Goal: Information Seeking & Learning: Find specific fact

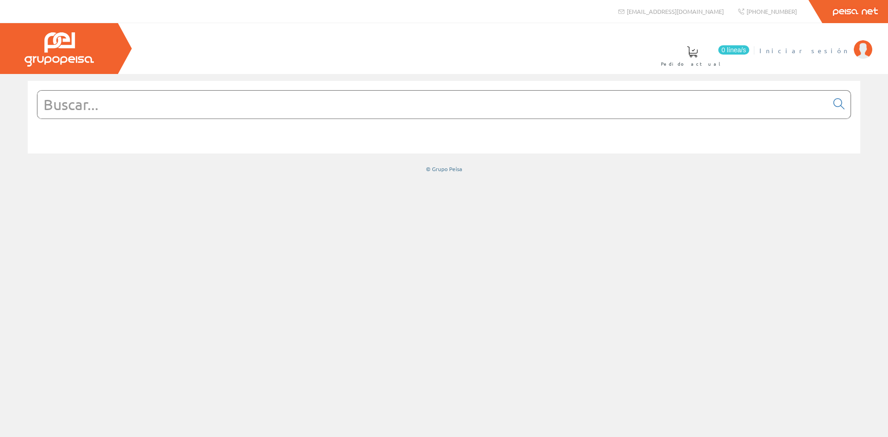
click at [826, 49] on span "Iniciar sesión" at bounding box center [804, 50] width 90 height 9
drag, startPoint x: 146, startPoint y: 106, endPoint x: 145, endPoint y: 112, distance: 6.6
click at [145, 108] on input "text" at bounding box center [432, 105] width 790 height 28
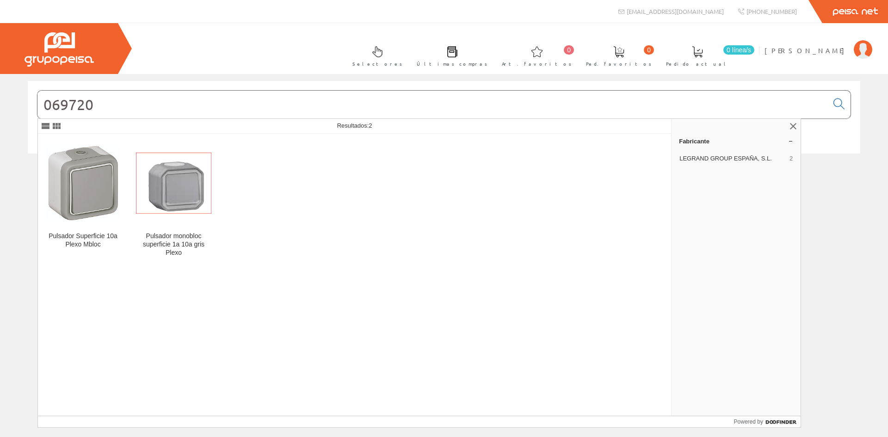
type input "069720"
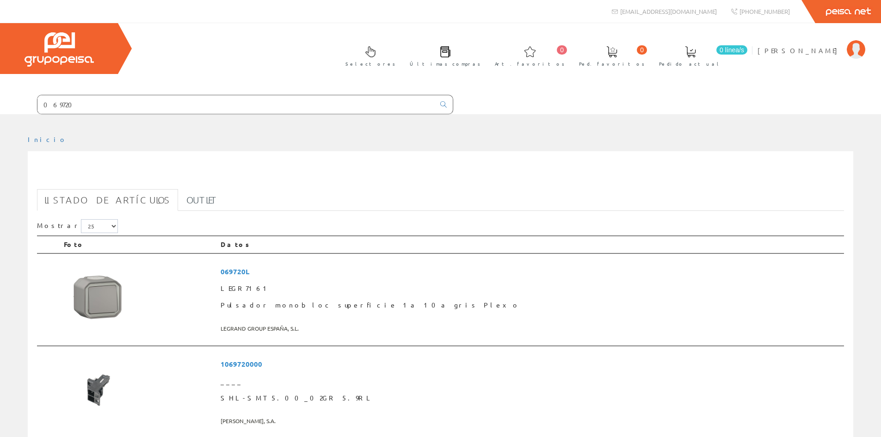
click at [84, 164] on div "069720 Listado de artículos Outlet Mostrar 5 15 25 50 Foto Datos ____" at bounding box center [440, 310] width 825 height 318
click at [106, 294] on img at bounding box center [98, 297] width 69 height 69
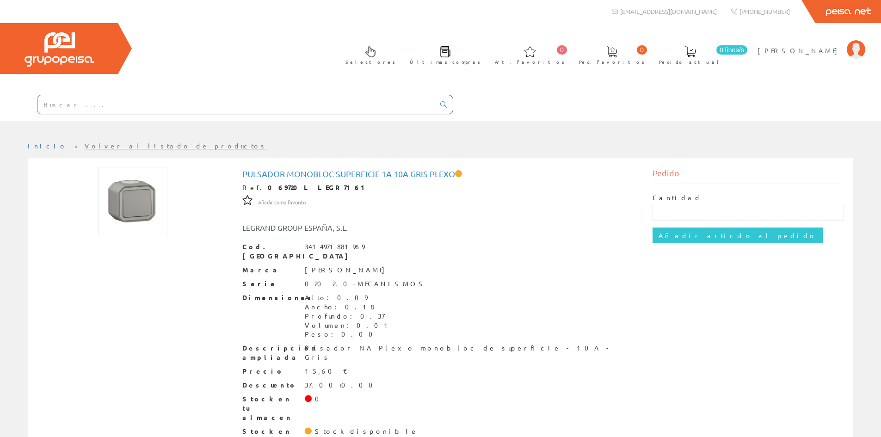
click at [144, 191] on img at bounding box center [132, 201] width 69 height 69
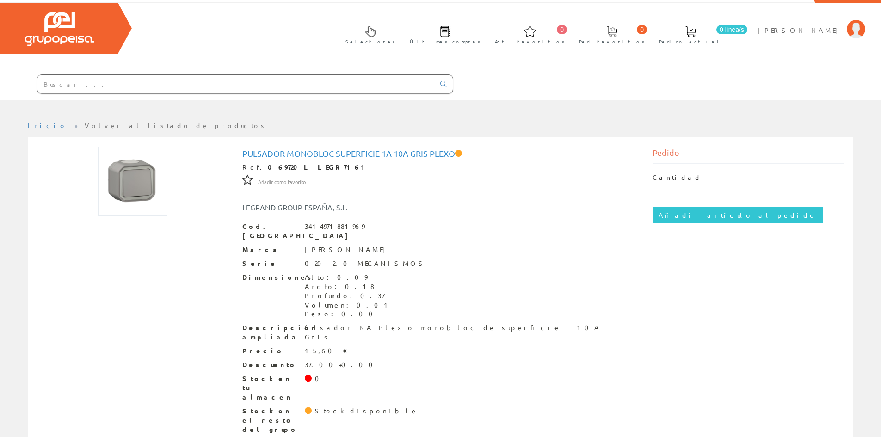
click at [135, 172] on img at bounding box center [132, 181] width 69 height 69
click at [142, 201] on img at bounding box center [132, 181] width 69 height 69
click at [58, 84] on input "text" at bounding box center [235, 84] width 397 height 18
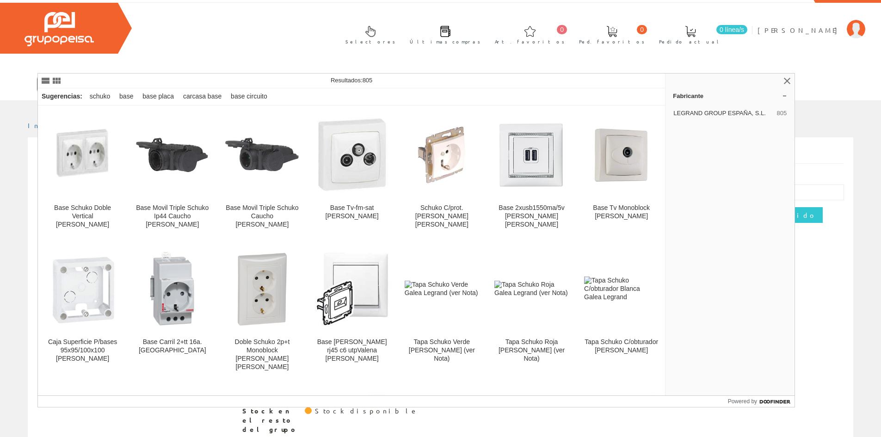
type input "base legrand"
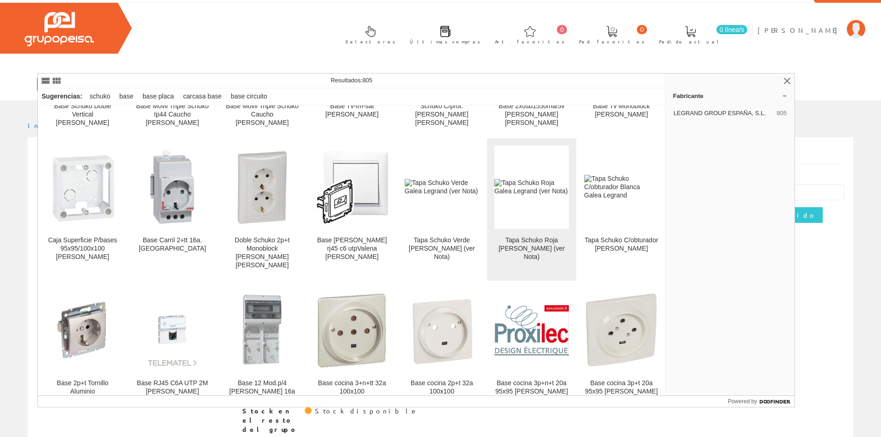
scroll to position [139, 0]
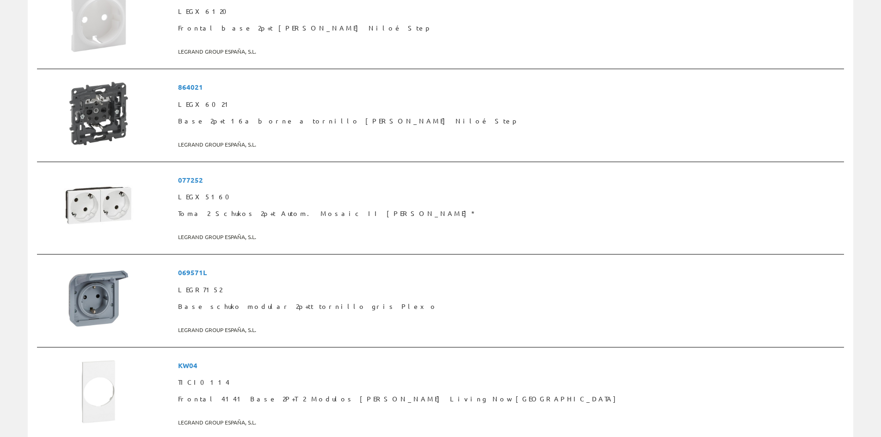
scroll to position [647, 0]
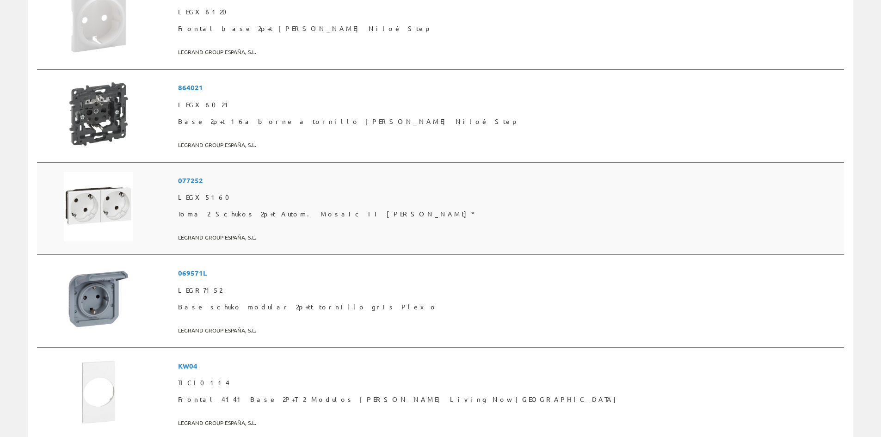
click at [93, 213] on img at bounding box center [98, 206] width 69 height 69
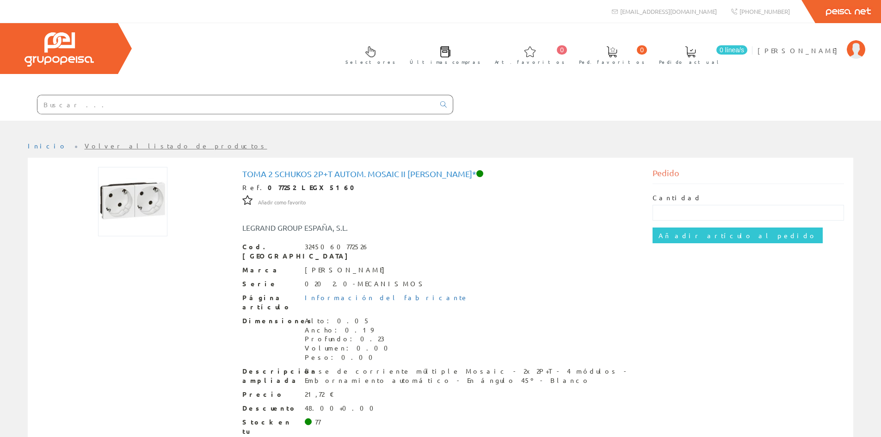
click at [201, 105] on input "text" at bounding box center [235, 104] width 397 height 18
click at [100, 105] on input "text" at bounding box center [235, 104] width 397 height 18
click at [103, 115] on div at bounding box center [226, 104] width 453 height 31
click at [96, 111] on input "text" at bounding box center [235, 104] width 397 height 18
click at [80, 107] on input "text" at bounding box center [235, 104] width 397 height 18
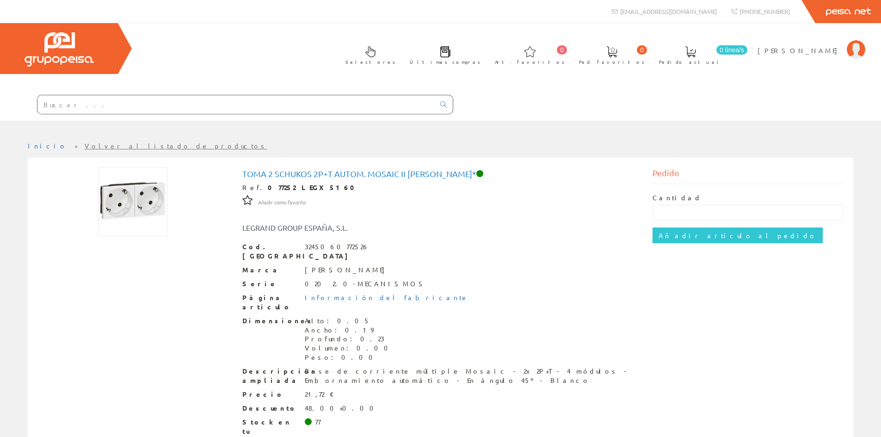
click at [165, 104] on input "text" at bounding box center [235, 104] width 397 height 18
click at [177, 107] on input "text" at bounding box center [235, 104] width 397 height 18
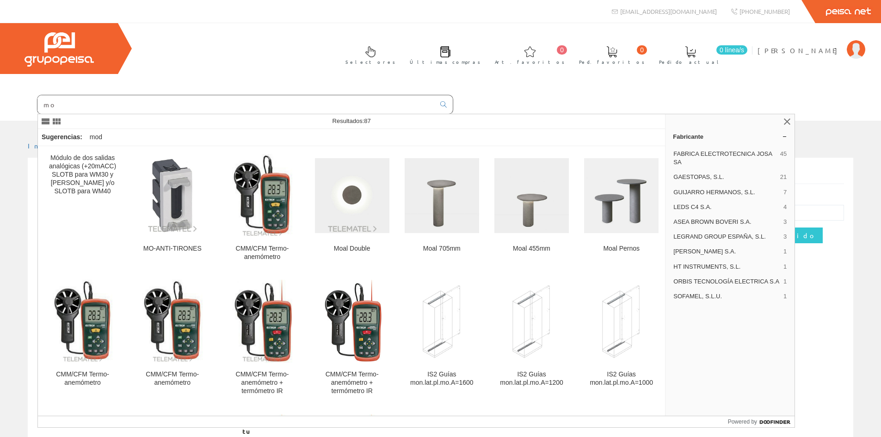
type input "m"
click at [181, 107] on input "text" at bounding box center [235, 104] width 397 height 18
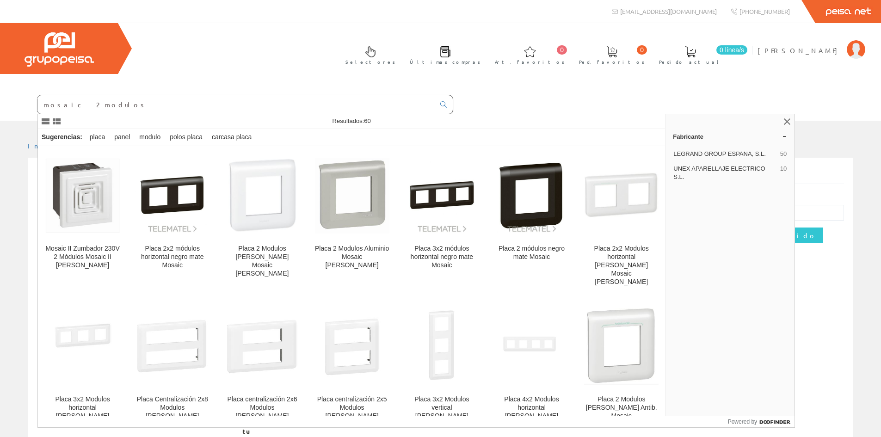
type input "mosaic 2 modulos"
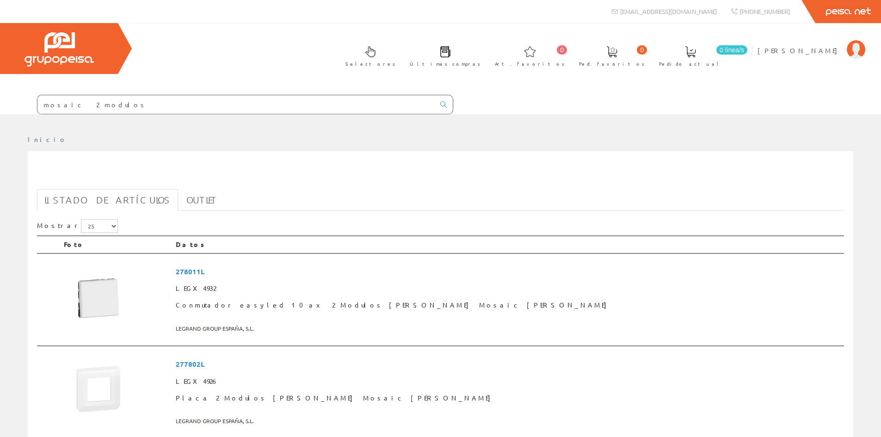
click at [95, 111] on input "mosaic 2 modulos" at bounding box center [235, 104] width 397 height 18
drag, startPoint x: 136, startPoint y: 100, endPoint x: -21, endPoint y: 101, distance: 157.2
click at [0, 101] on html "mosaic 2 modulos Peisa Net" at bounding box center [440, 218] width 881 height 437
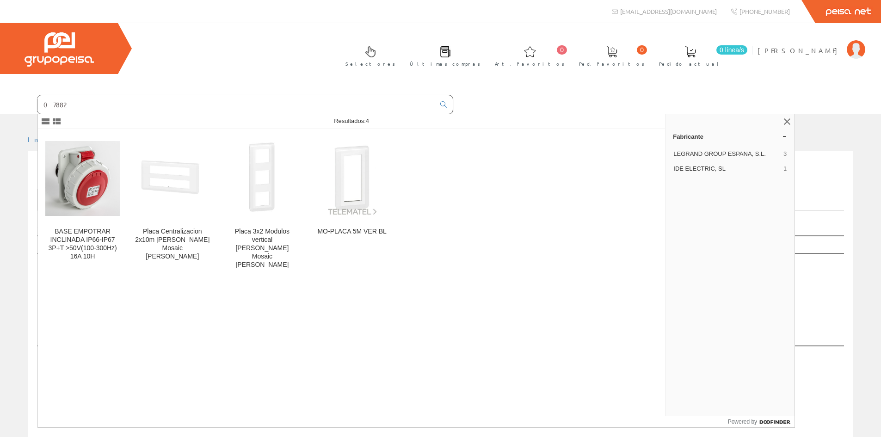
type input "07882"
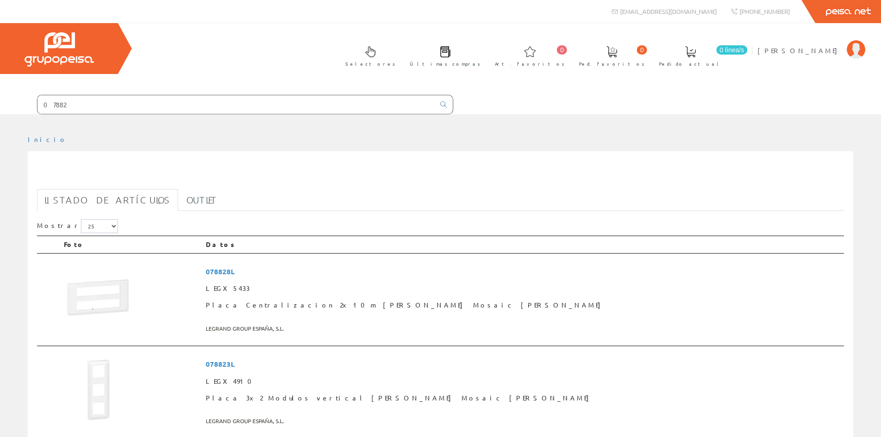
drag, startPoint x: 75, startPoint y: 102, endPoint x: -129, endPoint y: 97, distance: 203.9
click at [0, 97] on html "07882 info@peisa.com 0 0" at bounding box center [440, 218] width 881 height 437
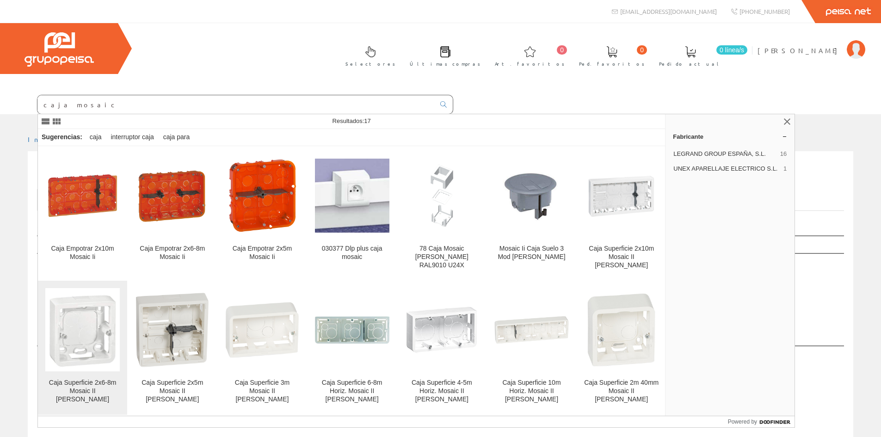
type input "caja mosaic"
click at [79, 327] on img at bounding box center [82, 329] width 74 height 79
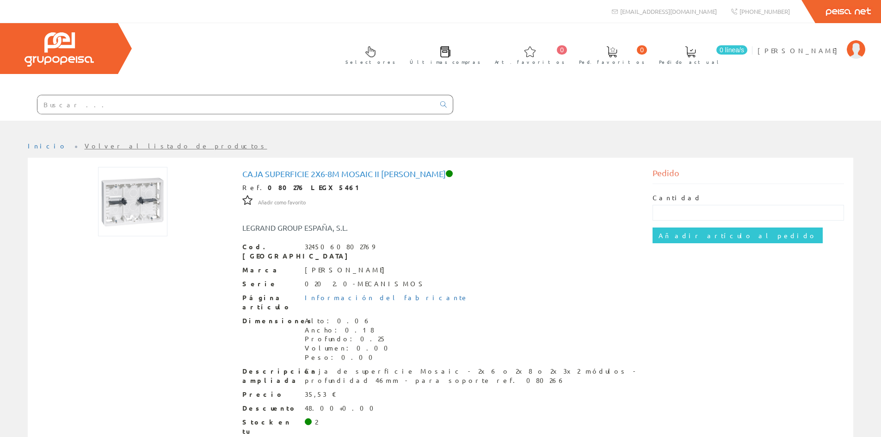
click at [71, 105] on input "text" at bounding box center [235, 104] width 397 height 18
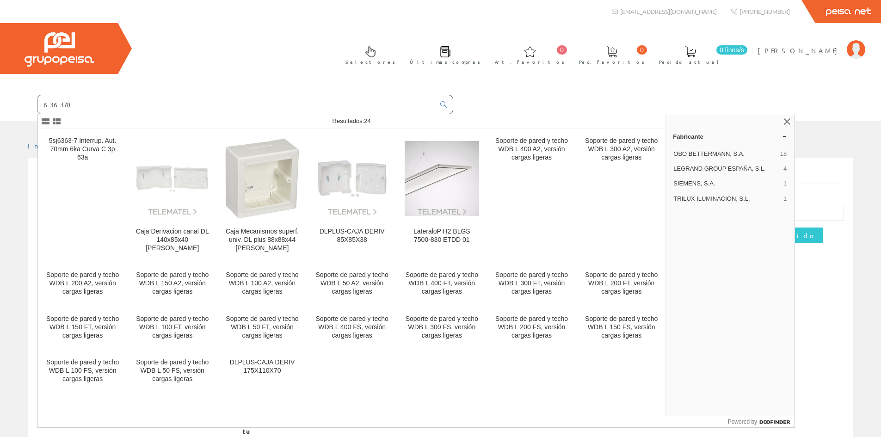
type input "636370"
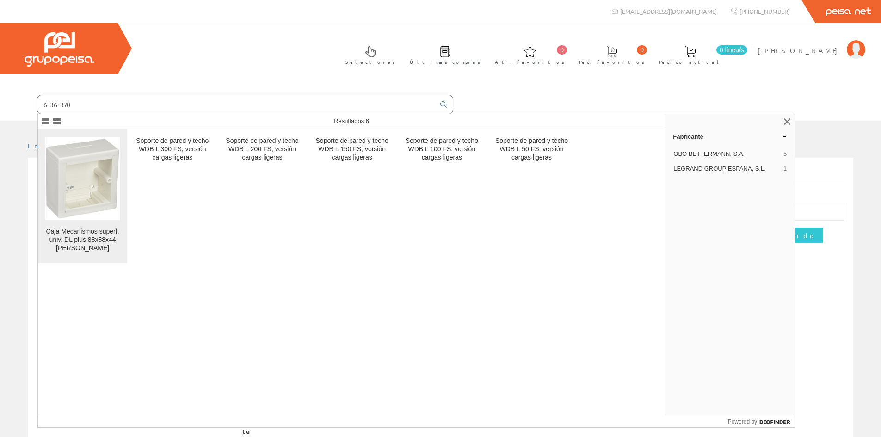
click at [77, 166] on img at bounding box center [82, 179] width 74 height 82
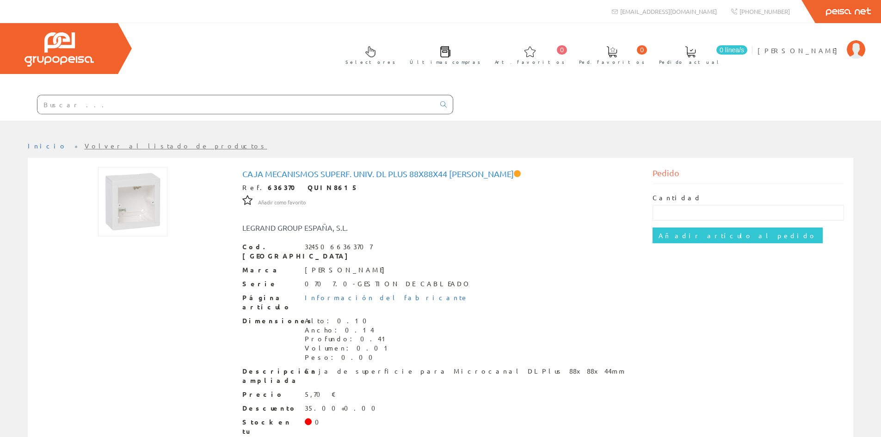
click at [121, 109] on input "text" at bounding box center [235, 104] width 397 height 18
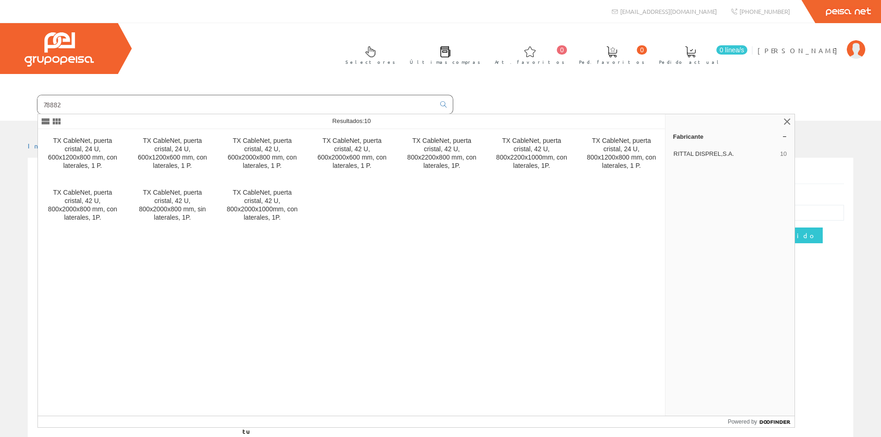
type input "78882"
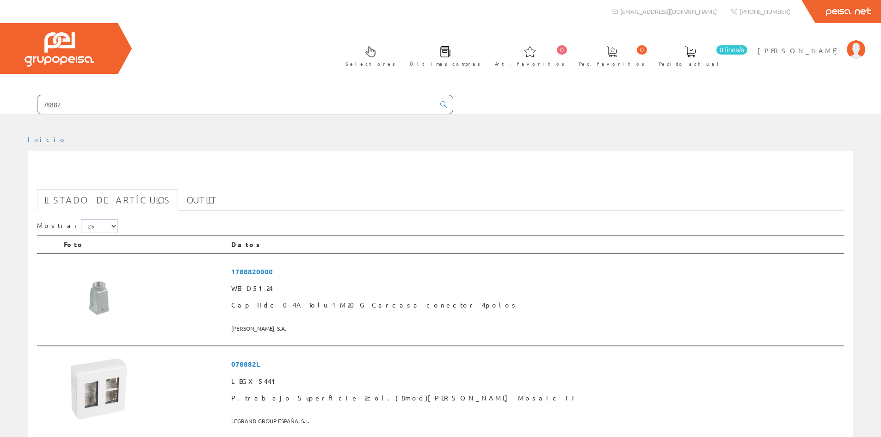
drag, startPoint x: 109, startPoint y: 103, endPoint x: -93, endPoint y: 108, distance: 202.5
click at [0, 108] on html "78882 [EMAIL_ADDRESS][DOMAIN_NAME] 0 0" at bounding box center [440, 218] width 881 height 437
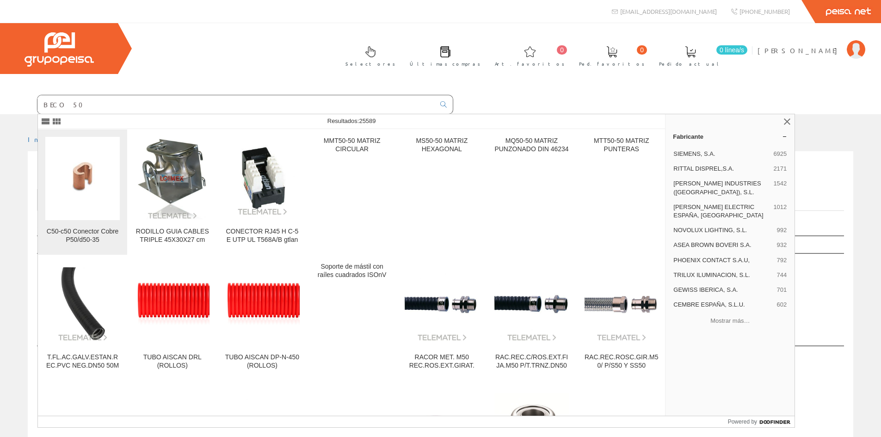
type input "BECO 50"
click at [89, 174] on img at bounding box center [82, 178] width 74 height 55
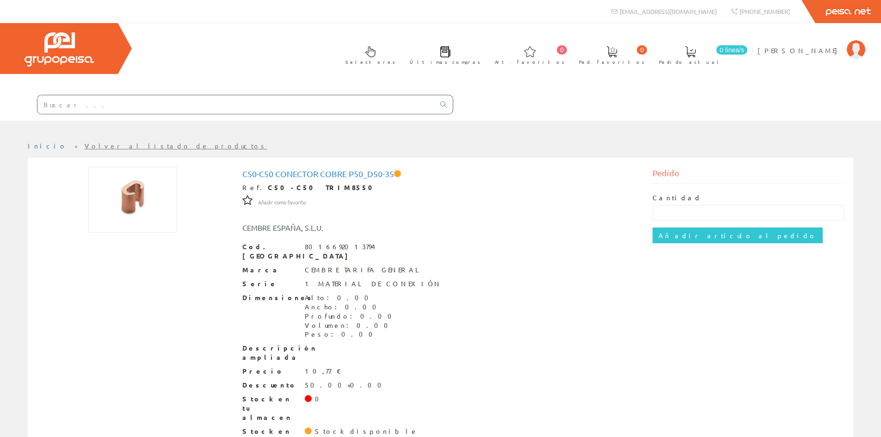
click at [108, 106] on input "text" at bounding box center [235, 104] width 397 height 18
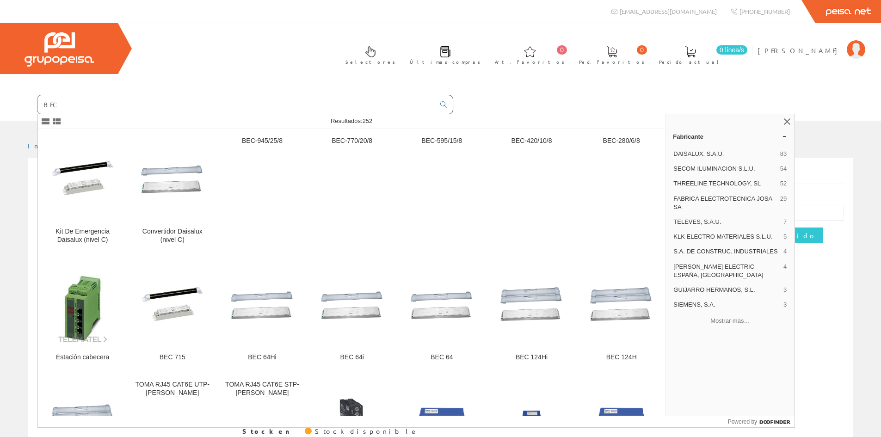
click at [98, 101] on input "BEC" at bounding box center [235, 104] width 397 height 18
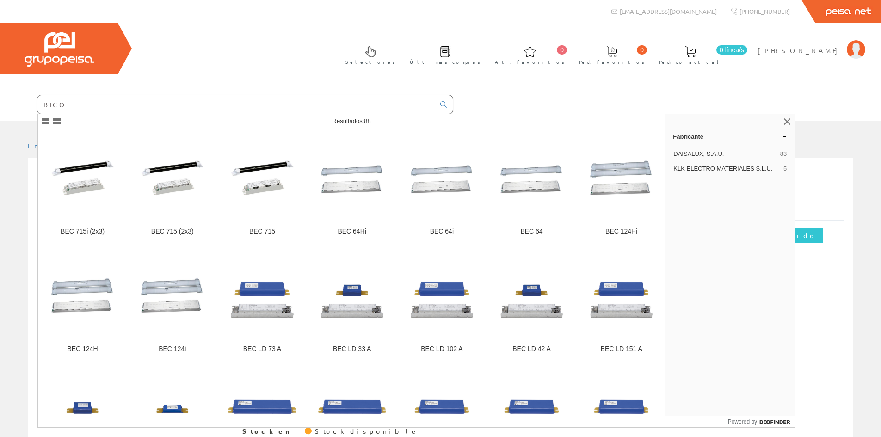
type input "BECO"
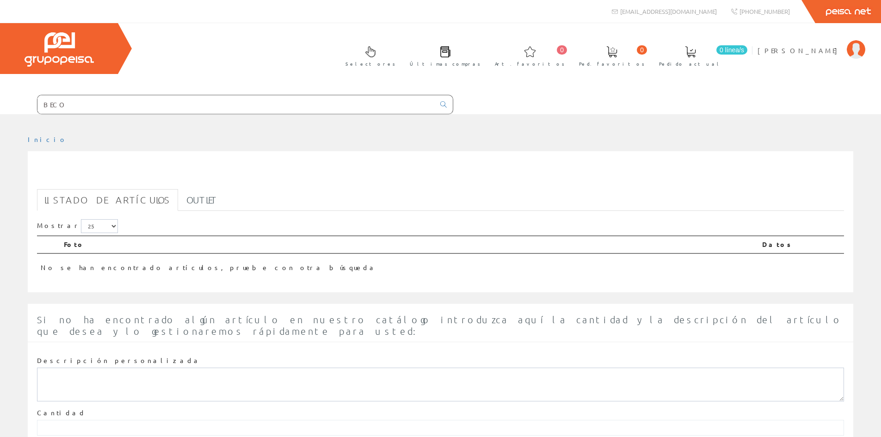
drag, startPoint x: 78, startPoint y: 110, endPoint x: -62, endPoint y: 96, distance: 140.7
click at [0, 96] on html "BECO [EMAIL_ADDRESS][DOMAIN_NAME] 0 0 BECO" at bounding box center [440, 218] width 881 height 437
click at [141, 103] on input "text" at bounding box center [235, 104] width 397 height 18
type input "07882"
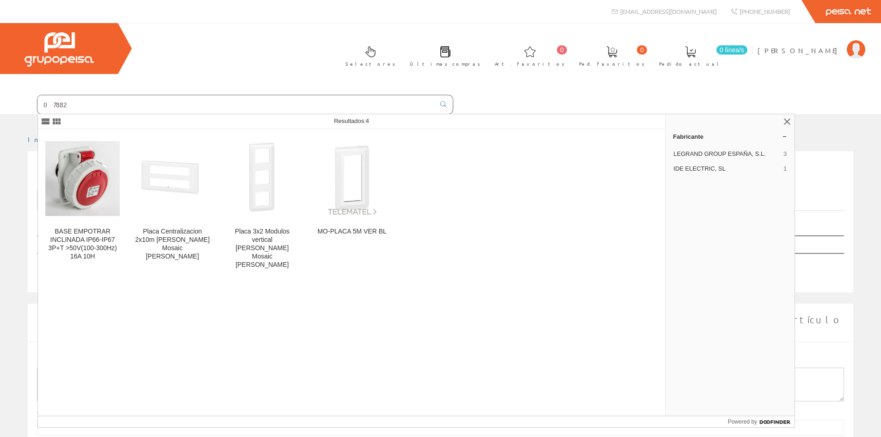
click at [136, 112] on input "07882" at bounding box center [235, 104] width 397 height 18
drag, startPoint x: 136, startPoint y: 112, endPoint x: 65, endPoint y: 112, distance: 71.2
click at [65, 112] on input "07882" at bounding box center [235, 104] width 397 height 18
